Goal: Find specific page/section: Find specific page/section

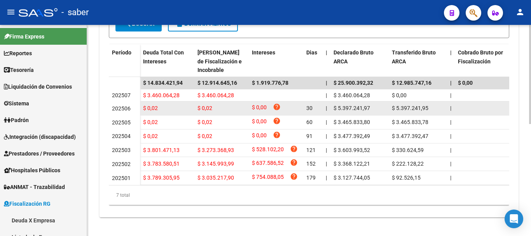
scroll to position [238, 0]
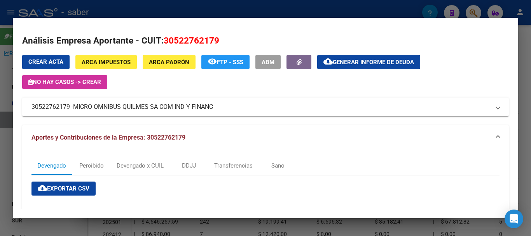
drag, startPoint x: 0, startPoint y: 0, endPoint x: 221, endPoint y: 112, distance: 247.2
click at [1, 145] on div at bounding box center [265, 118] width 531 height 236
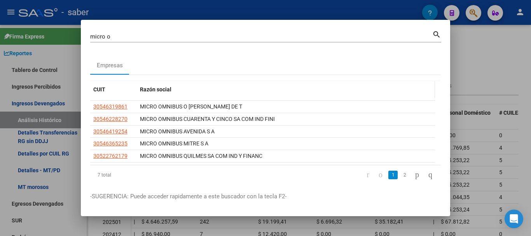
scroll to position [39, 0]
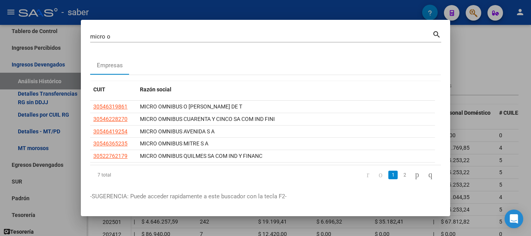
click at [64, 33] on div "micro o Buscar (apellido, dni, cuil, nro traspaso, cuit, obra social) search Em…" at bounding box center [265, 118] width 531 height 236
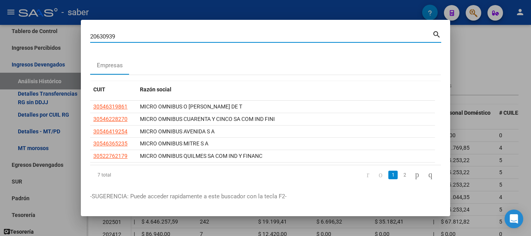
type input "20630939"
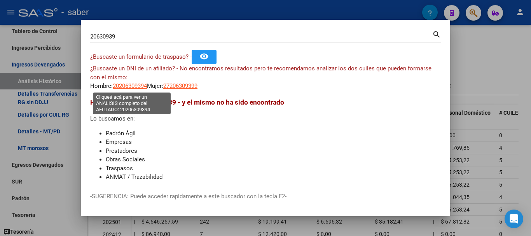
click at [128, 88] on span "20206309394" at bounding box center [130, 85] width 34 height 7
type textarea "20206309394"
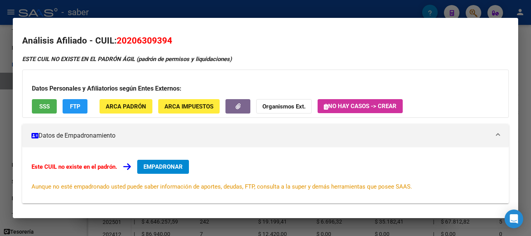
drag, startPoint x: 170, startPoint y: 41, endPoint x: 191, endPoint y: 42, distance: 20.2
click at [191, 42] on h2 "Análisis Afiliado - CUIL: 20206309394" at bounding box center [265, 40] width 487 height 13
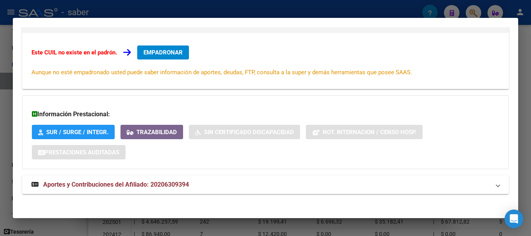
scroll to position [117, 0]
